Goal: Transaction & Acquisition: Purchase product/service

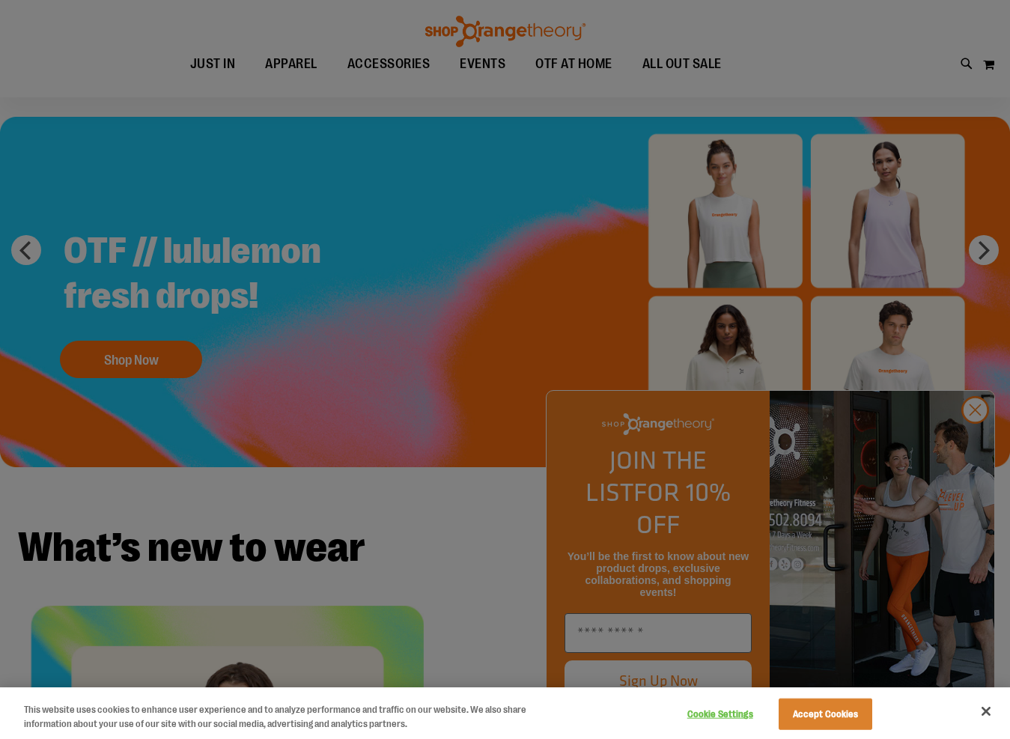
scroll to position [48, 0]
drag, startPoint x: 977, startPoint y: 446, endPoint x: 956, endPoint y: 445, distance: 20.3
click at [977, 446] on div at bounding box center [505, 369] width 1010 height 739
click at [977, 439] on div at bounding box center [505, 369] width 1010 height 739
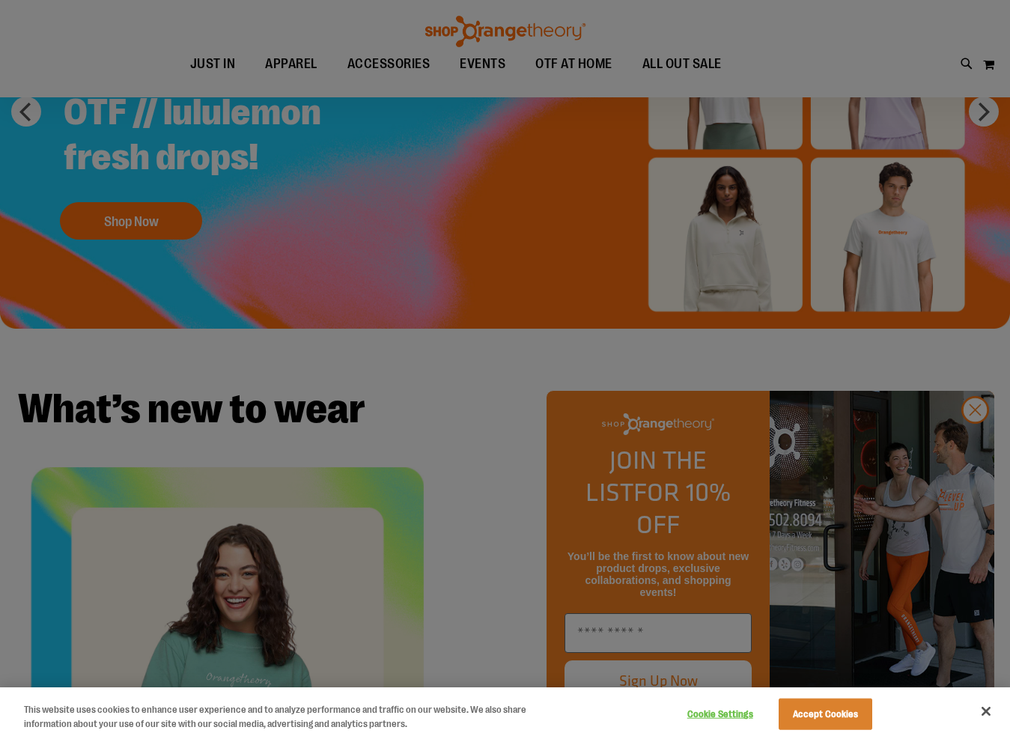
scroll to position [233, 0]
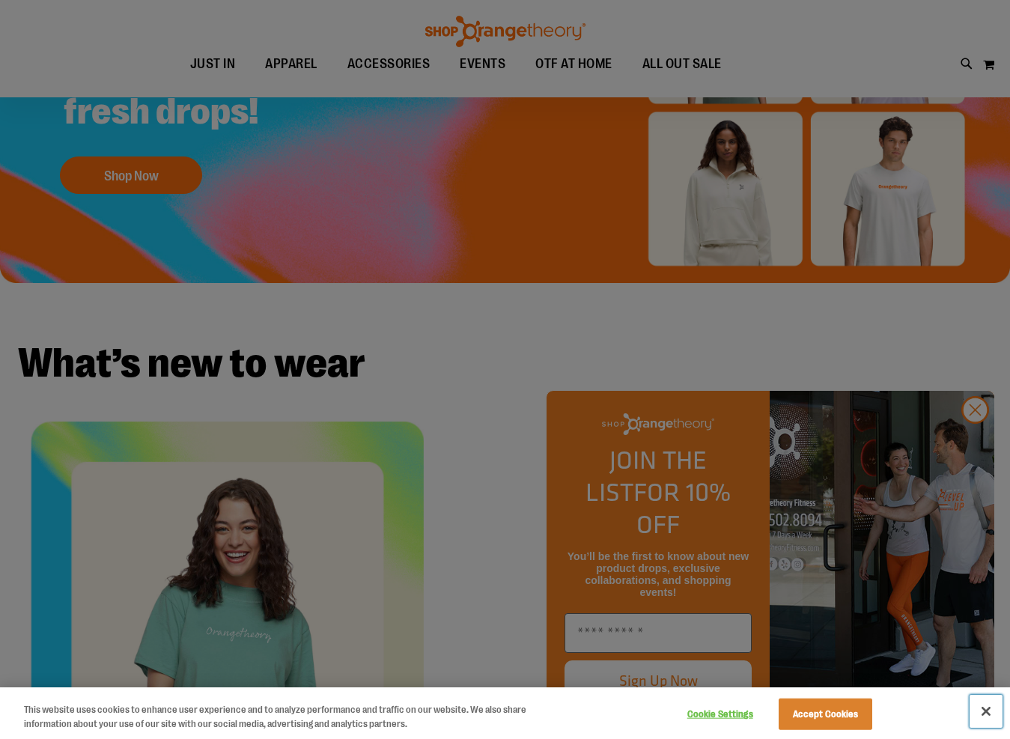
click at [986, 712] on button "Close" at bounding box center [986, 711] width 33 height 33
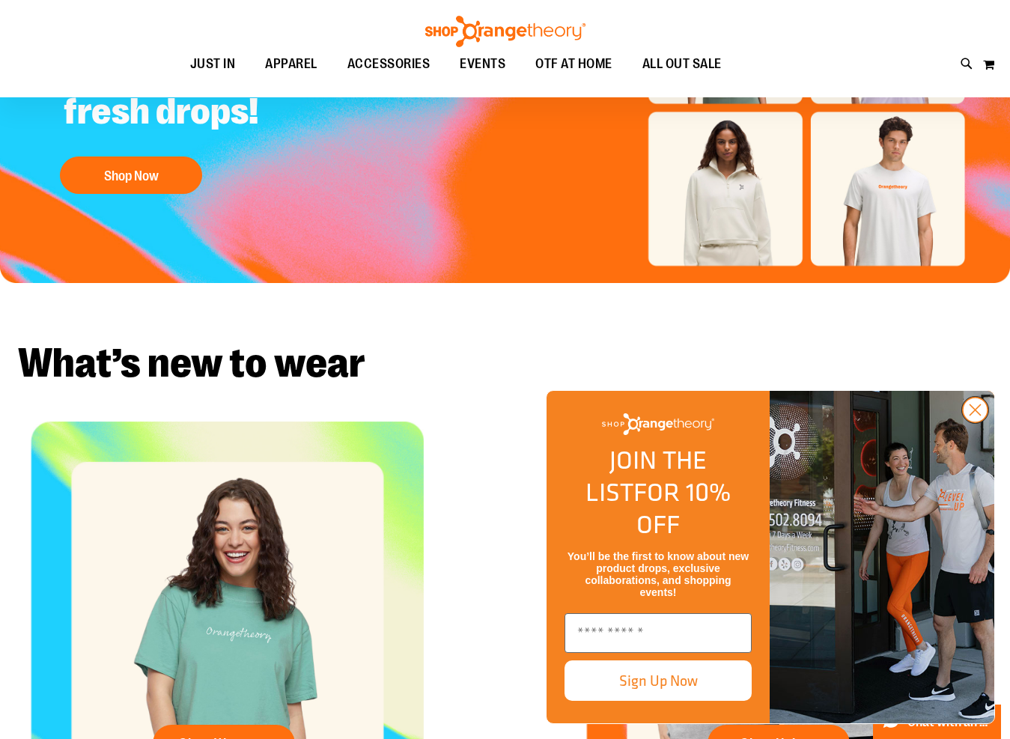
click at [980, 422] on circle "Close dialog" at bounding box center [975, 410] width 25 height 25
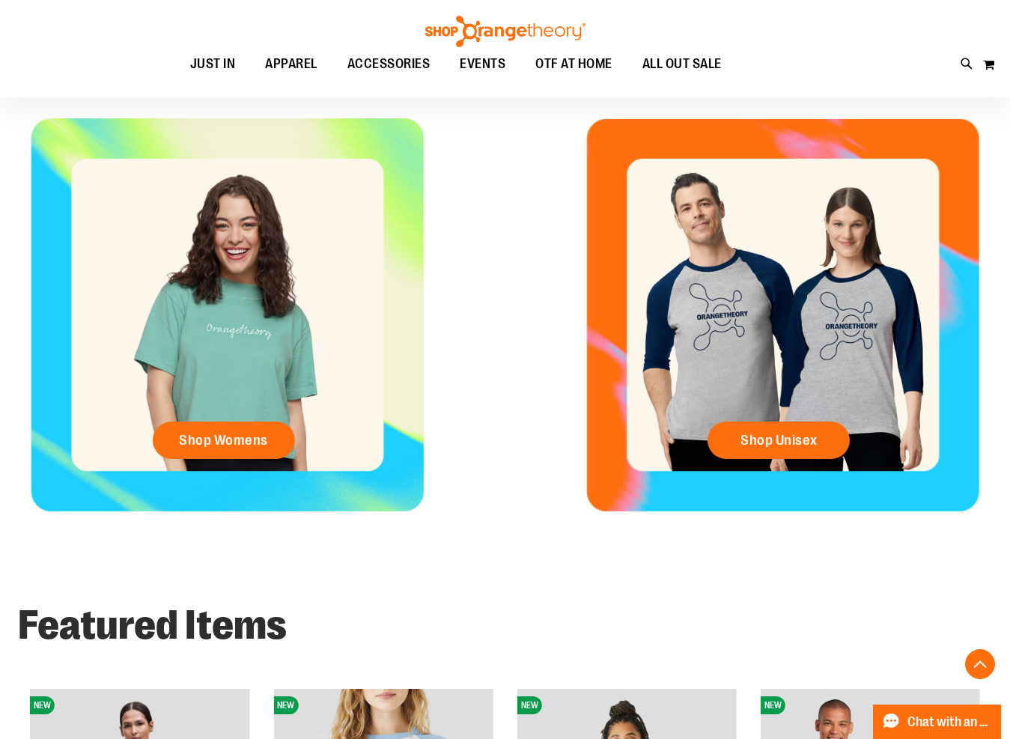
scroll to position [534, 0]
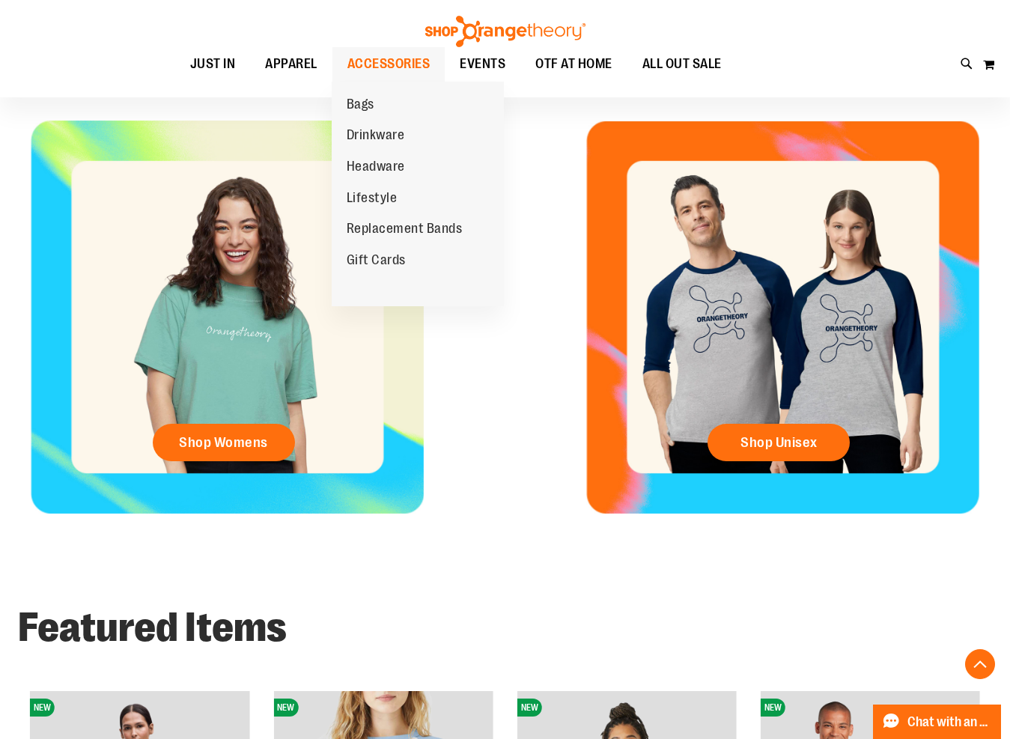
click at [377, 62] on span "ACCESSORIES" at bounding box center [389, 64] width 83 height 34
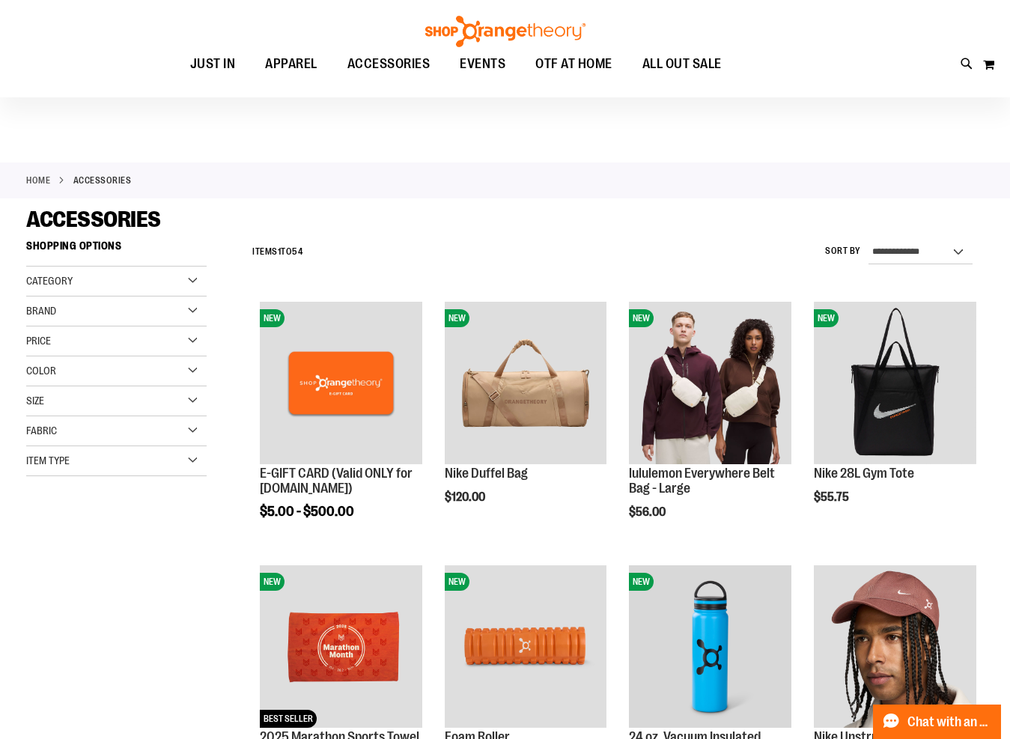
scroll to position [4, 0]
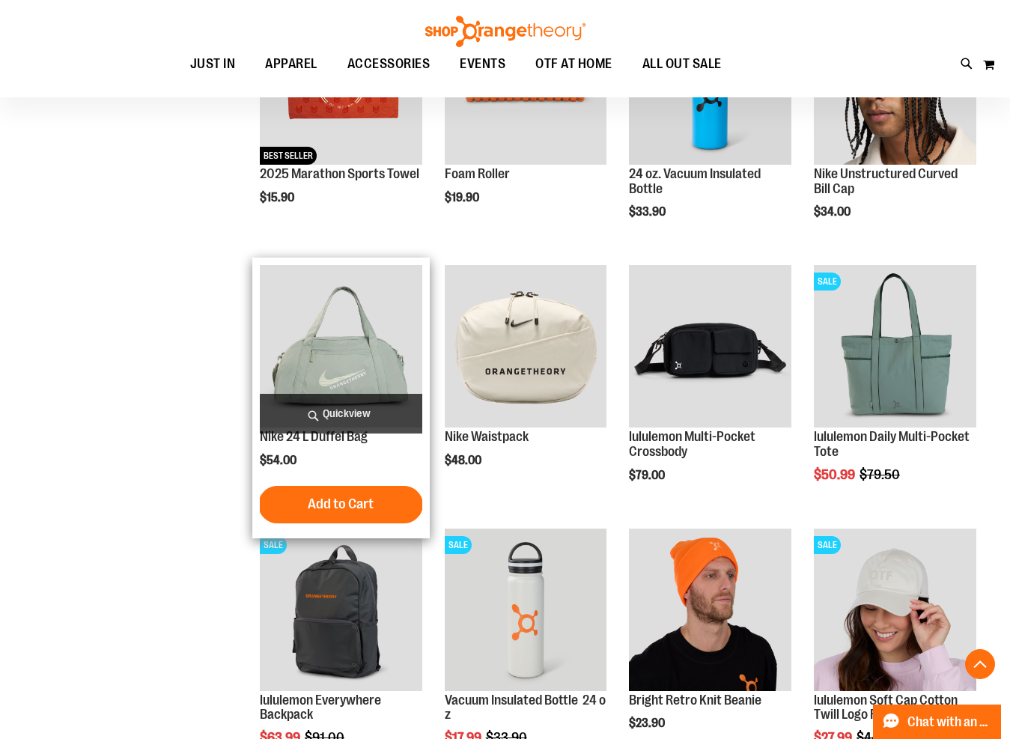
scroll to position [568, 0]
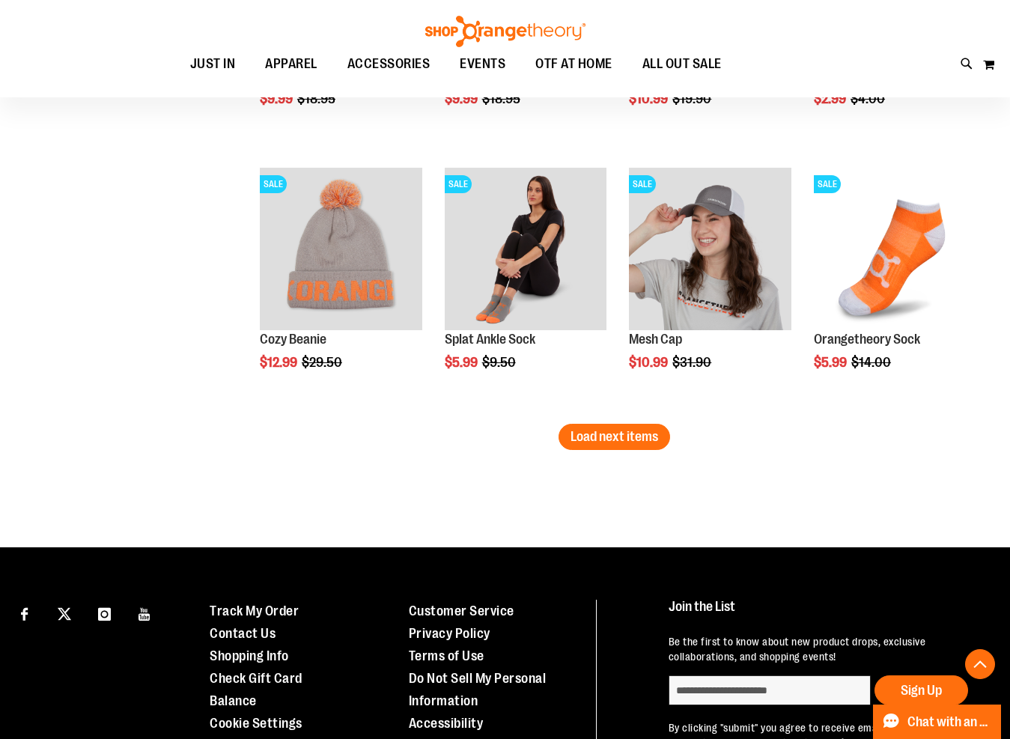
scroll to position [2275, 0]
